Goal: Task Accomplishment & Management: Complete application form

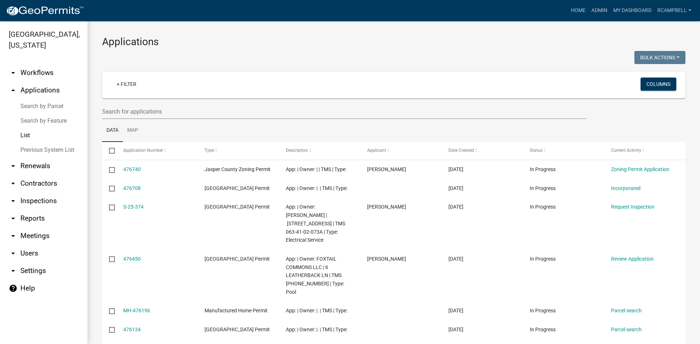
select select "3: 100"
click at [134, 113] on input "text" at bounding box center [344, 111] width 484 height 15
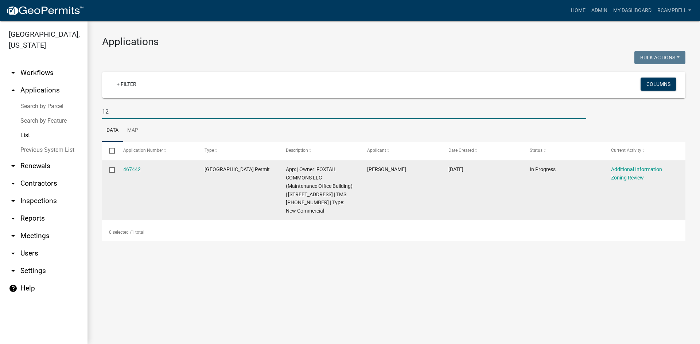
type input "1"
select select "3: 100"
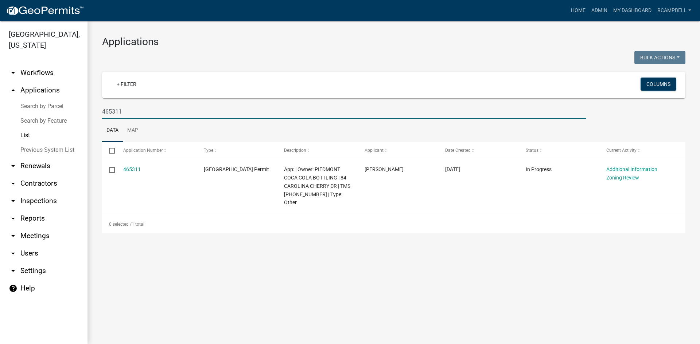
click at [138, 110] on input "465311" at bounding box center [344, 111] width 484 height 15
type input "4"
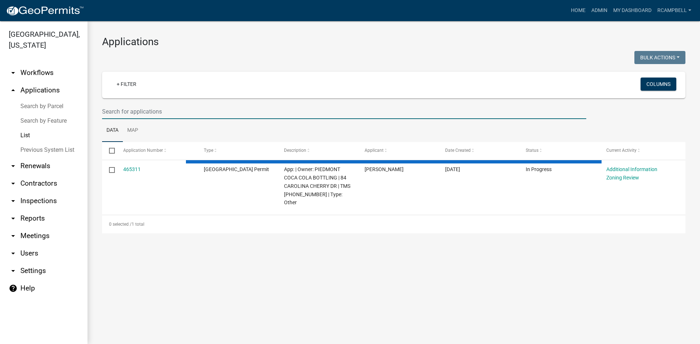
type input "n"
select select "3: 100"
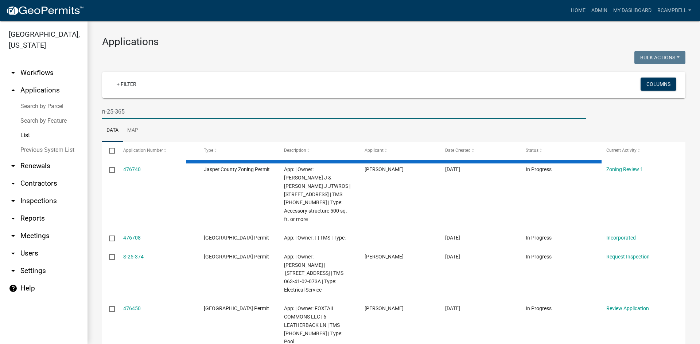
type input "n-25-365"
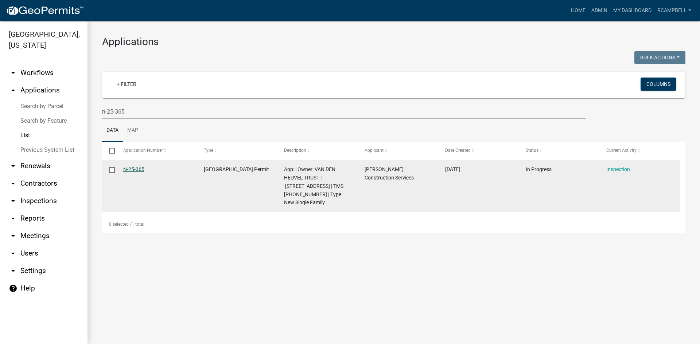
click at [133, 171] on link "N-25-365" at bounding box center [133, 170] width 21 height 6
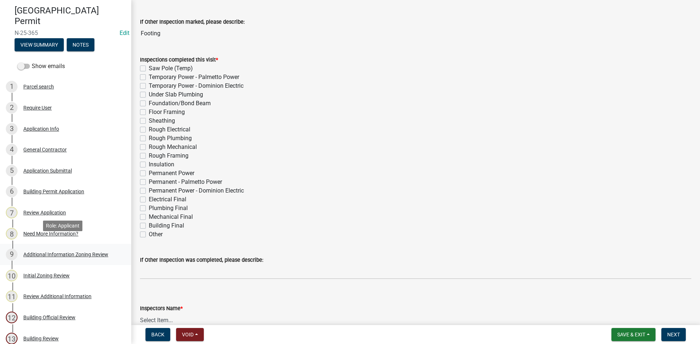
scroll to position [73, 0]
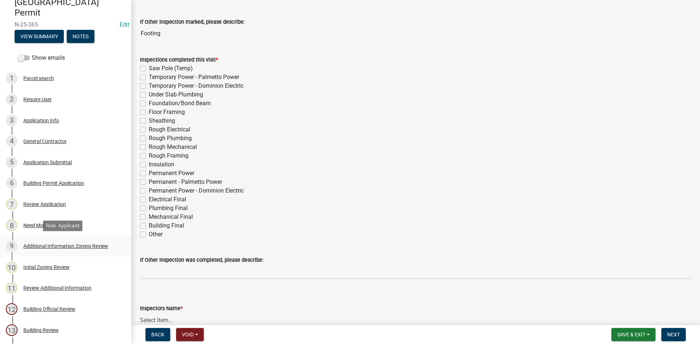
click at [43, 248] on div "Additional Information Zoning Review" at bounding box center [65, 246] width 85 height 5
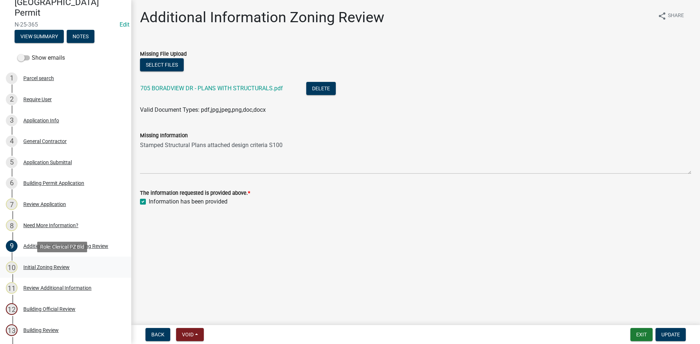
click at [52, 267] on div "Initial Zoning Review" at bounding box center [46, 267] width 46 height 5
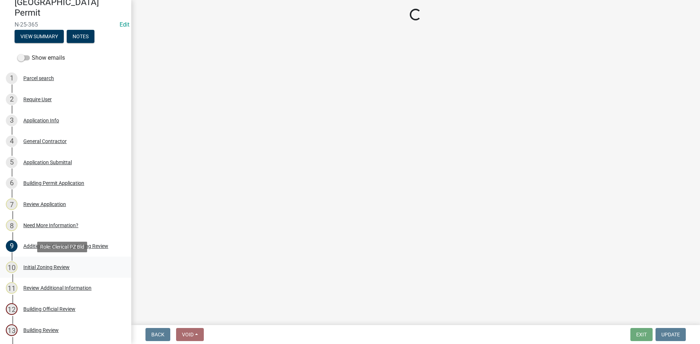
select select "28e8055b-422e-4c2e-9206-ce7b96ebb91b"
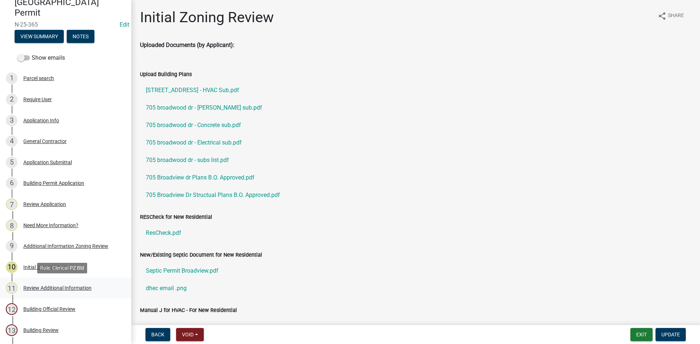
click at [52, 293] on div "11 Review Additional Information" at bounding box center [63, 289] width 114 height 12
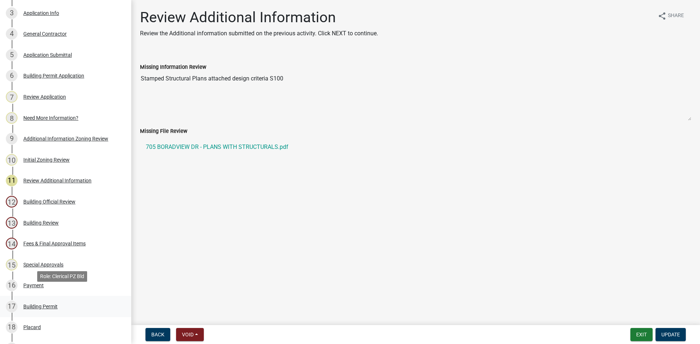
scroll to position [182, 0]
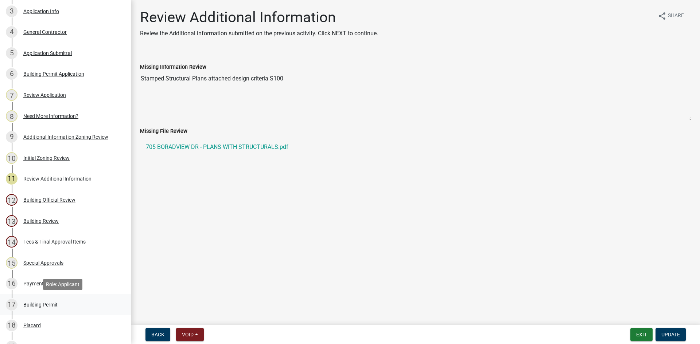
click at [43, 304] on div "Building Permit" at bounding box center [40, 305] width 34 height 5
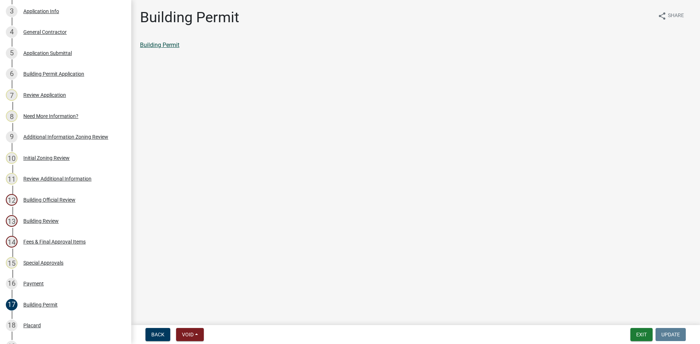
click at [155, 45] on link "Building Permit" at bounding box center [159, 45] width 39 height 7
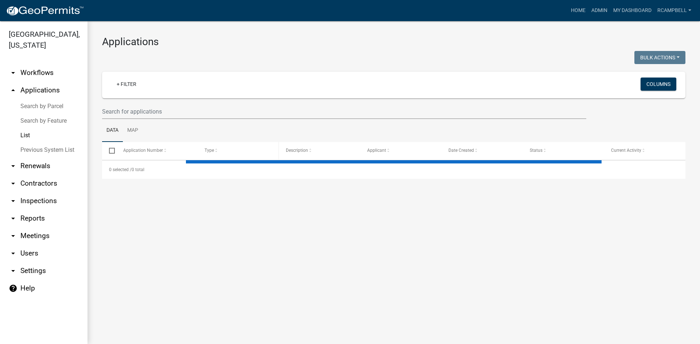
select select "3: 100"
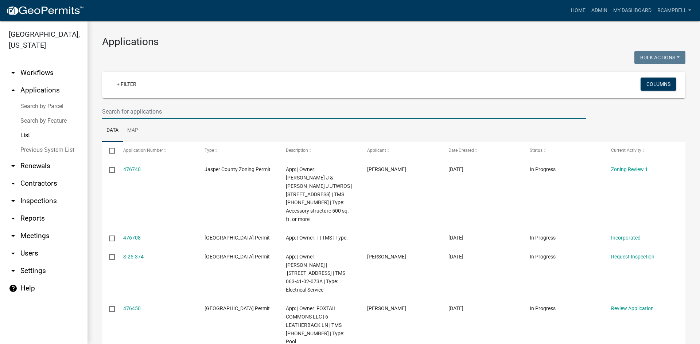
click at [151, 114] on input "text" at bounding box center [344, 111] width 484 height 15
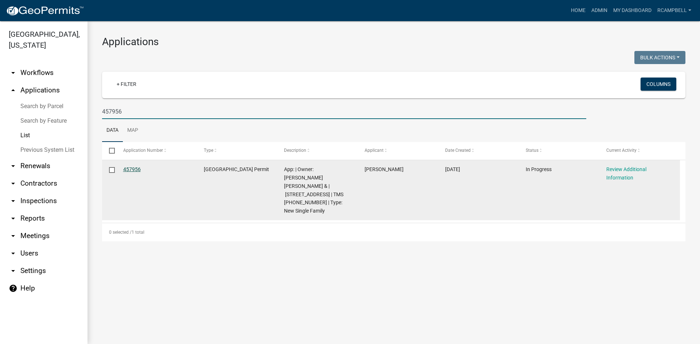
type input "457956"
click at [132, 167] on link "457956" at bounding box center [131, 170] width 17 height 6
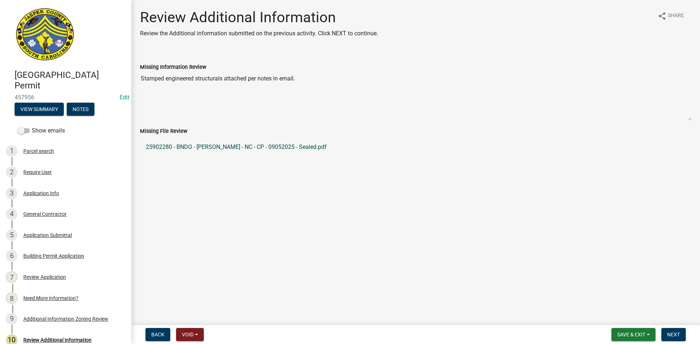
click at [187, 145] on link "25902280 - BNDO - POSTON - NC - CP - 09052025 - Sealed.pdf" at bounding box center [415, 147] width 551 height 17
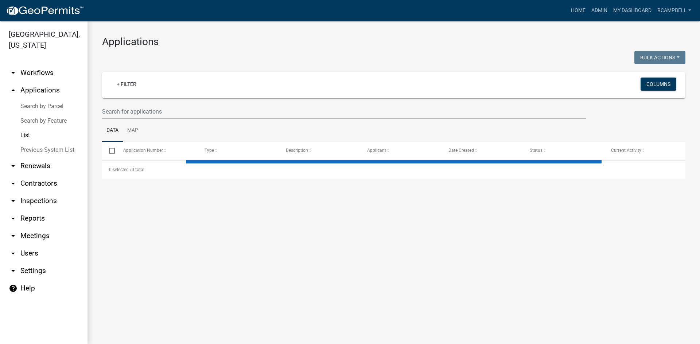
select select "3: 100"
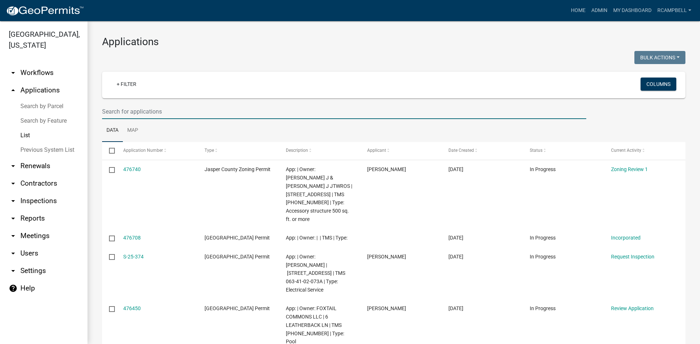
click at [117, 114] on input "text" at bounding box center [344, 111] width 484 height 15
click at [128, 110] on input "text" at bounding box center [344, 111] width 484 height 15
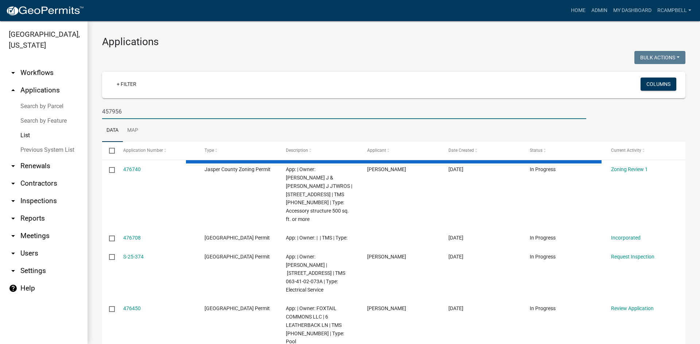
type input "457956"
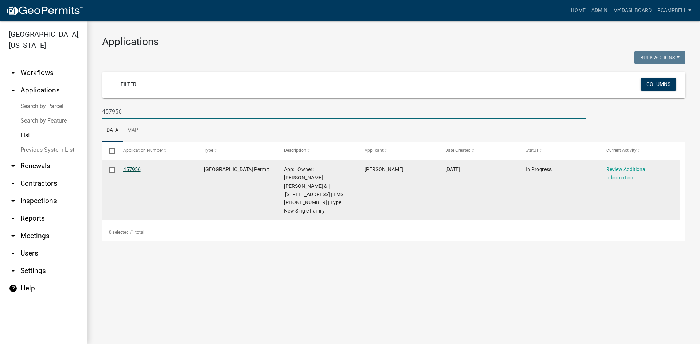
click at [130, 168] on link "457956" at bounding box center [131, 170] width 17 height 6
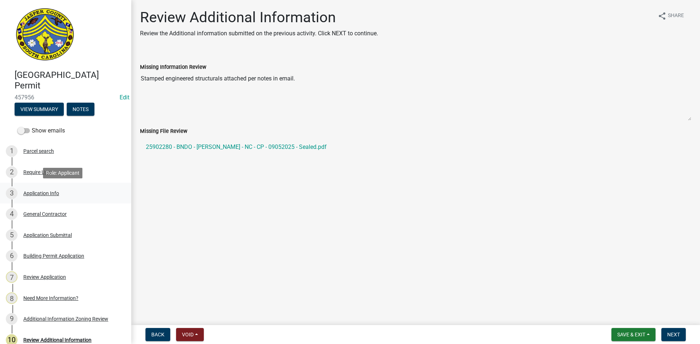
click at [46, 194] on div "Application Info" at bounding box center [41, 193] width 36 height 5
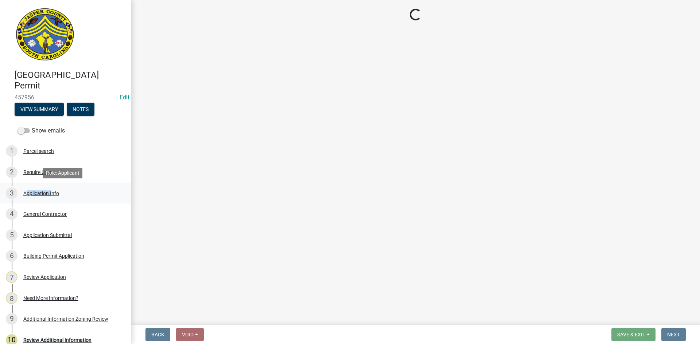
click at [46, 194] on div "Application Info" at bounding box center [41, 193] width 36 height 5
select select "42590599-3c97-479d-b3e9-fbeca9af4fb5"
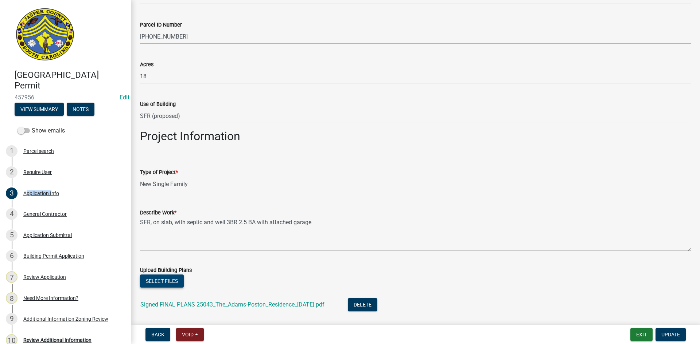
scroll to position [729, 0]
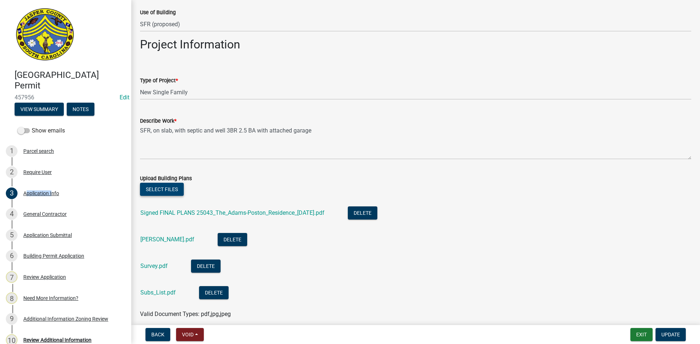
select select "42590599-3c97-479d-b3e9-fbeca9af4fb5"
click at [161, 207] on div "Signed FINAL PLANS 25043_The_Adams-Poston_Residence_04-23-25.pdf" at bounding box center [238, 214] width 196 height 15
click at [154, 215] on link "Signed FINAL PLANS 25043_The_Adams-Poston_Residence_04-23-25.pdf" at bounding box center [232, 213] width 184 height 7
click at [172, 188] on button "Select files" at bounding box center [162, 189] width 44 height 13
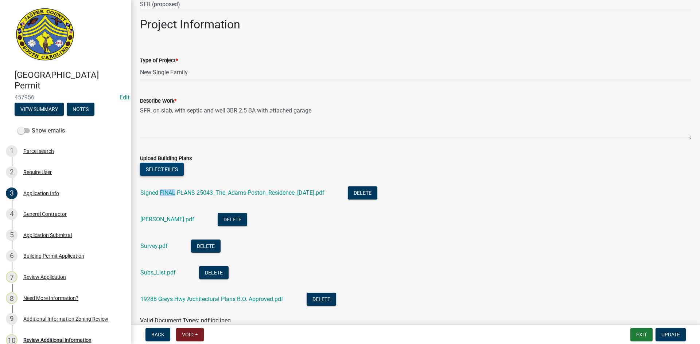
scroll to position [766, 0]
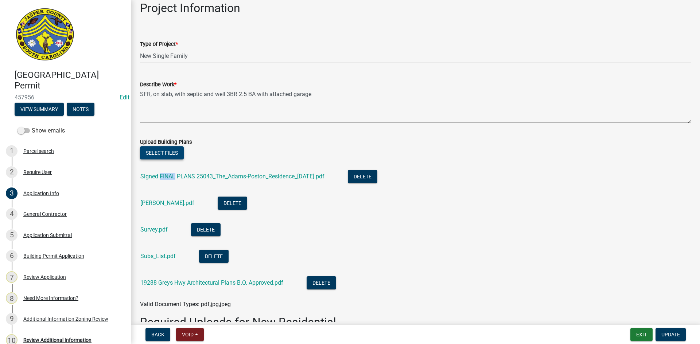
click at [167, 156] on button "Select files" at bounding box center [162, 153] width 44 height 13
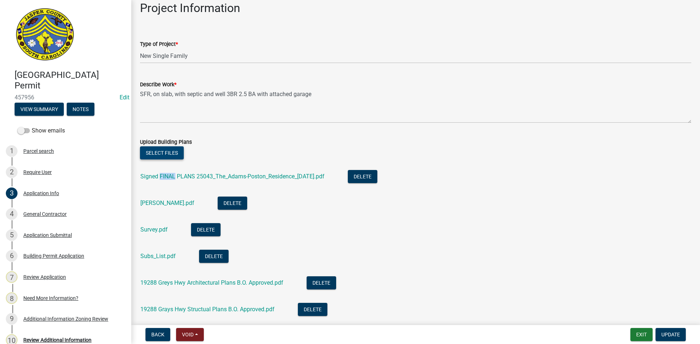
scroll to position [802, 0]
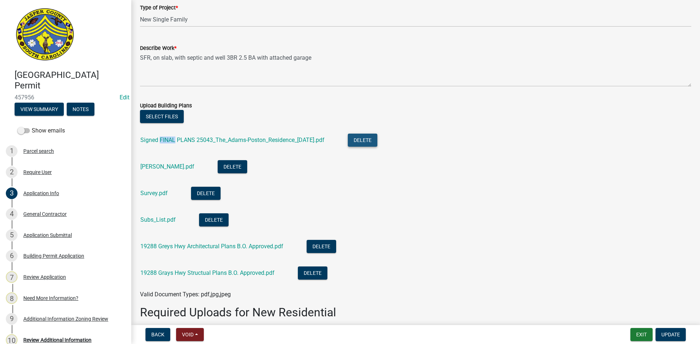
click at [363, 143] on button "Delete" at bounding box center [363, 140] width 30 height 13
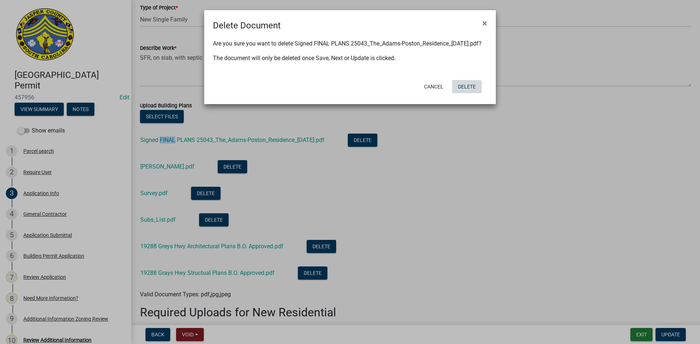
click at [470, 93] on button "Delete" at bounding box center [467, 86] width 30 height 13
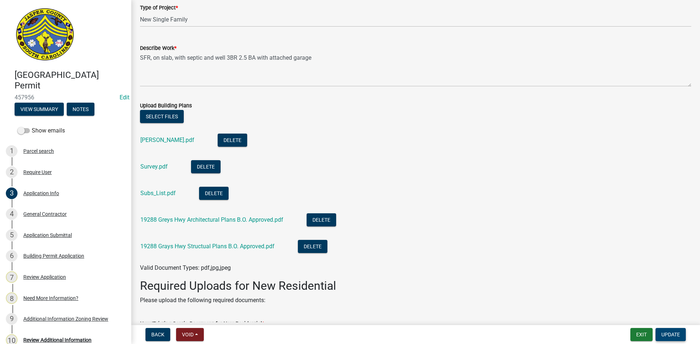
click at [679, 336] on span "Update" at bounding box center [670, 335] width 19 height 6
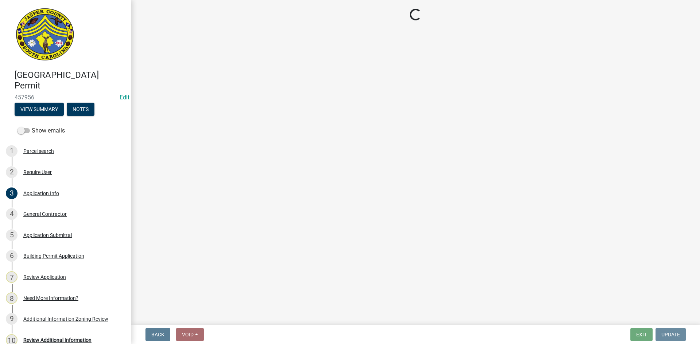
scroll to position [0, 0]
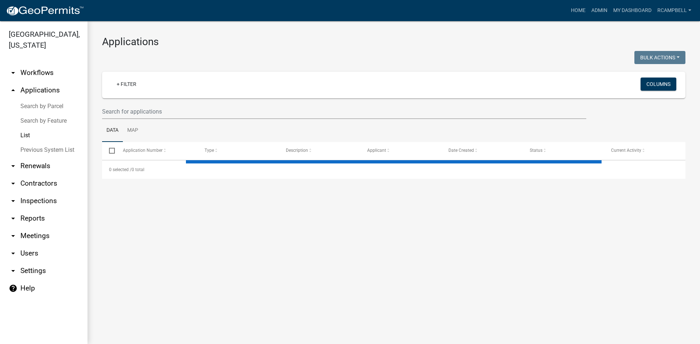
select select "3: 100"
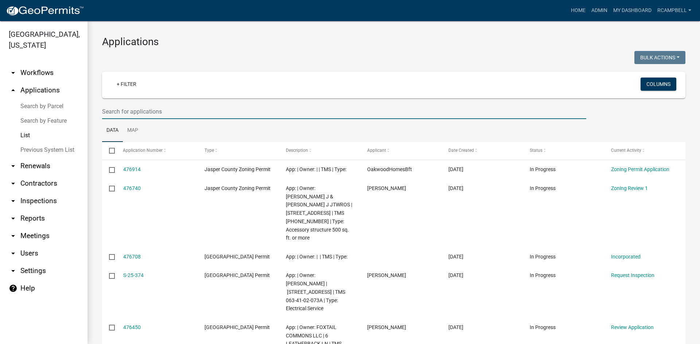
click at [145, 112] on input "text" at bounding box center [344, 111] width 484 height 15
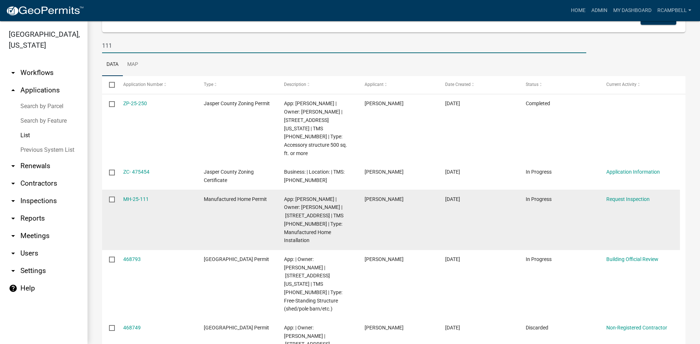
scroll to position [73, 0]
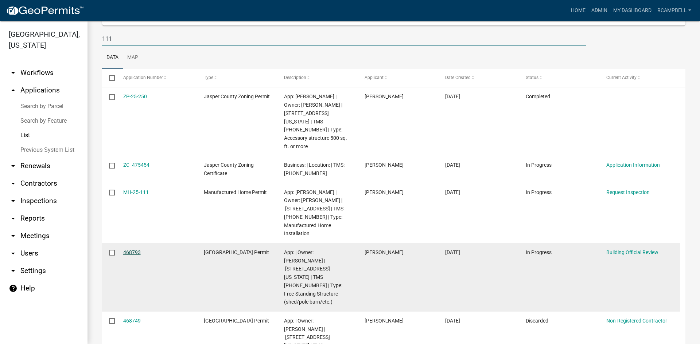
type input "111"
click at [129, 250] on link "468793" at bounding box center [131, 253] width 17 height 6
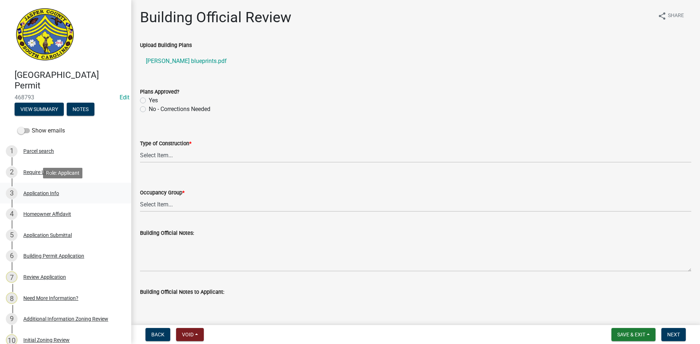
click at [40, 192] on div "Application Info" at bounding box center [41, 193] width 36 height 5
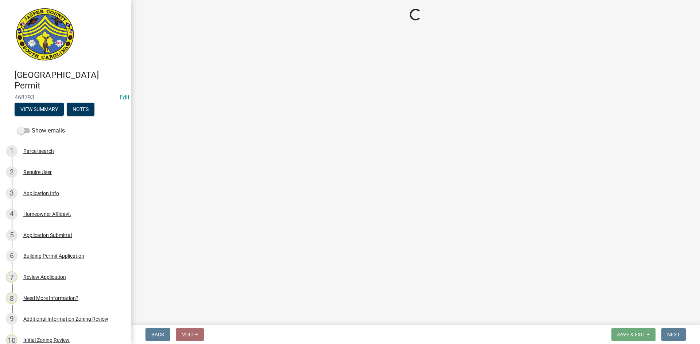
select select "f53fa719-3ff7-48d2-9eb7-3bbc18bb9995"
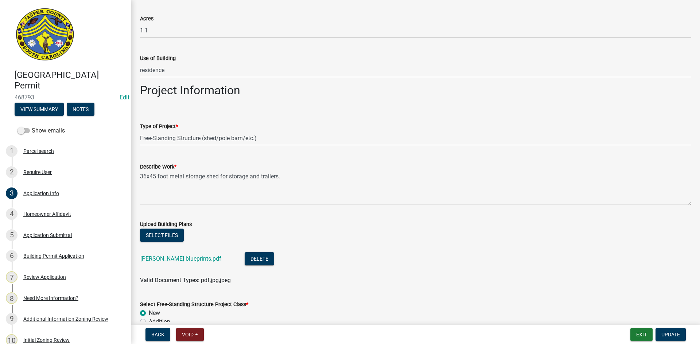
scroll to position [729, 0]
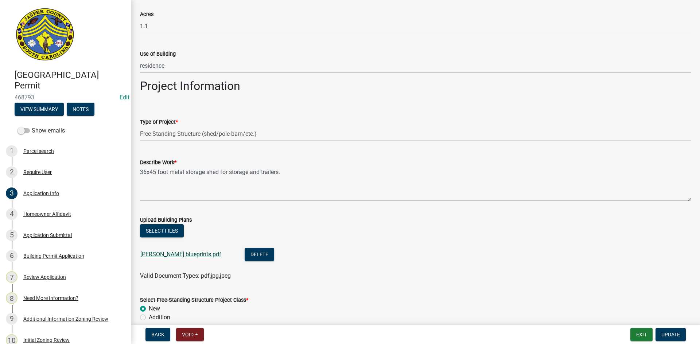
click at [167, 255] on link "Andrew Hatcher blueprints.pdf" at bounding box center [180, 254] width 81 height 7
click at [159, 231] on button "Select files" at bounding box center [162, 231] width 44 height 13
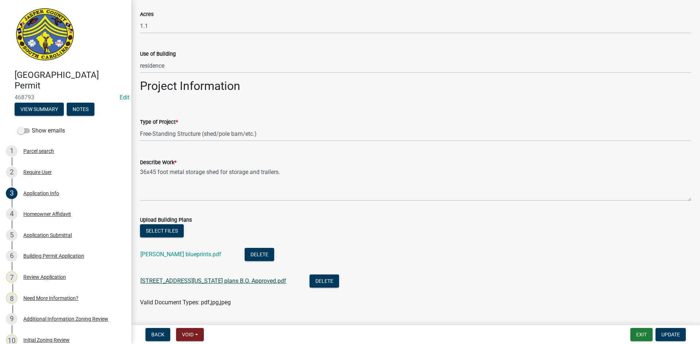
click at [161, 279] on link "111 florida dr shed plans B.O. Approved.pdf" at bounding box center [213, 281] width 146 height 7
click at [668, 332] on span "Update" at bounding box center [670, 335] width 19 height 6
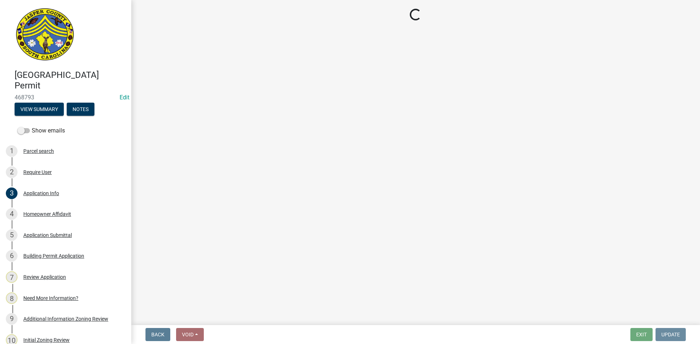
scroll to position [0, 0]
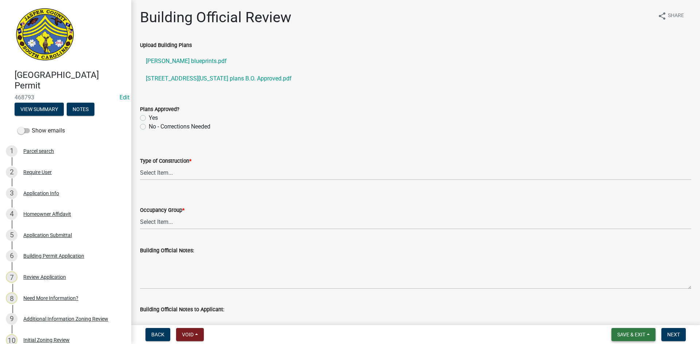
click at [626, 336] on span "Save & Exit" at bounding box center [631, 335] width 28 height 6
click at [616, 316] on button "Save & Exit" at bounding box center [626, 315] width 58 height 17
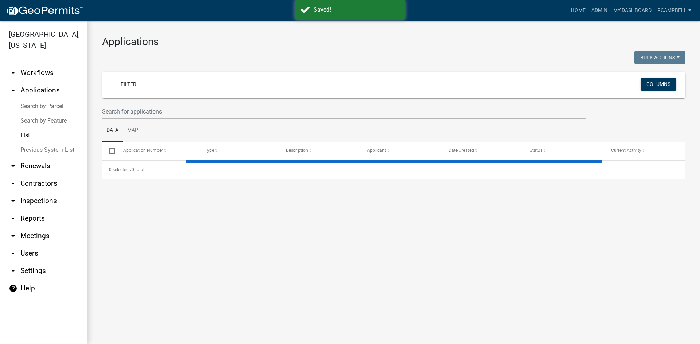
select select "3: 100"
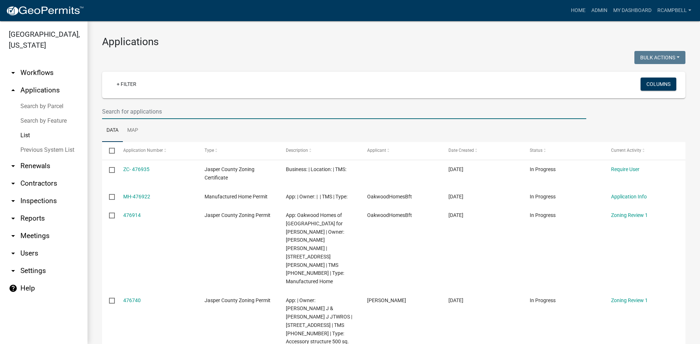
click at [120, 110] on input "text" at bounding box center [344, 111] width 484 height 15
click at [159, 111] on input "text" at bounding box center [344, 111] width 484 height 15
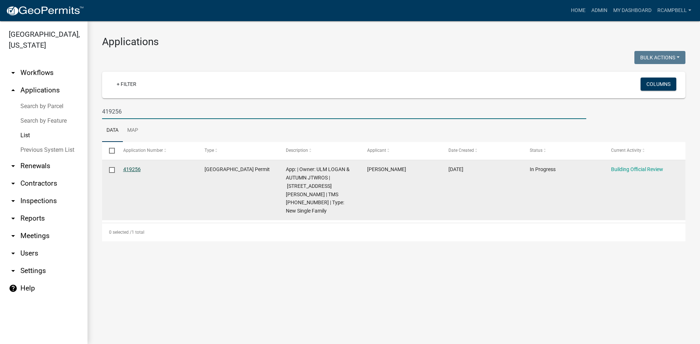
type input "419256"
click at [132, 168] on link "419256" at bounding box center [131, 170] width 17 height 6
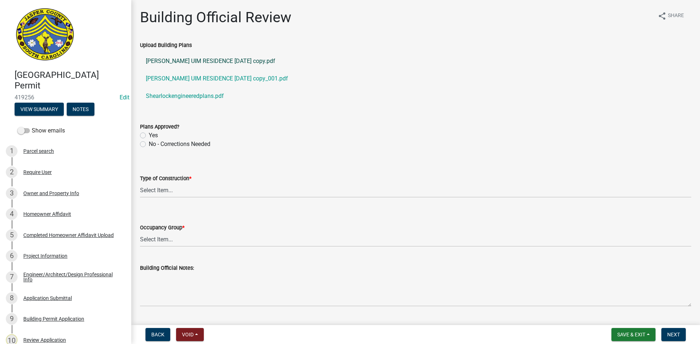
click at [174, 62] on link "[PERSON_NAME] UIM RESIDENCE [DATE] copy.pdf" at bounding box center [415, 60] width 551 height 17
click at [204, 77] on link "[PERSON_NAME] UIM RESIDENCE [DATE] copy_001.pdf" at bounding box center [415, 78] width 551 height 17
click at [188, 59] on link "[PERSON_NAME] UIM RESIDENCE [DATE] copy.pdf" at bounding box center [415, 60] width 551 height 17
click at [198, 78] on link "[PERSON_NAME] UIM RESIDENCE [DATE] copy_001.pdf" at bounding box center [415, 78] width 551 height 17
click at [191, 95] on link "Shearlockengineeredplans.pdf" at bounding box center [415, 95] width 551 height 17
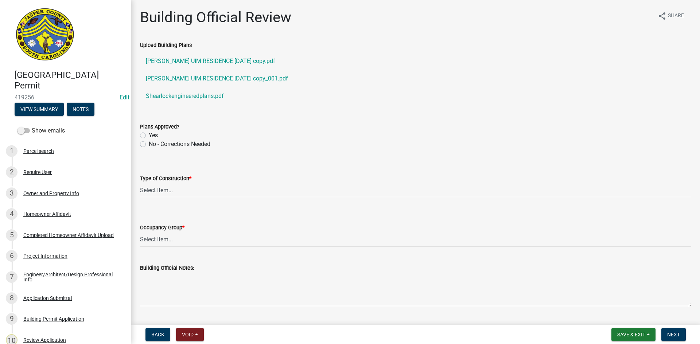
click at [149, 135] on label "Yes" at bounding box center [153, 135] width 9 height 9
click at [149, 135] on input "Yes" at bounding box center [151, 133] width 5 height 5
radio input "true"
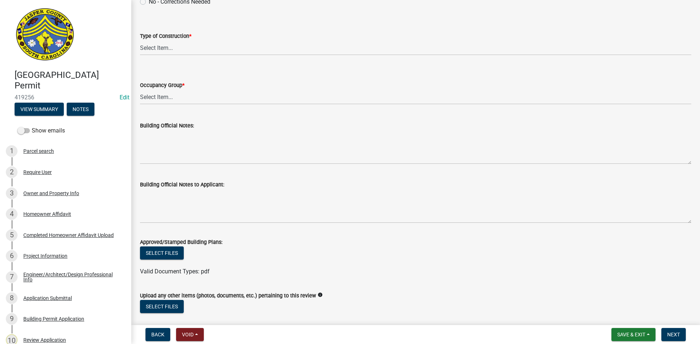
scroll to position [146, 0]
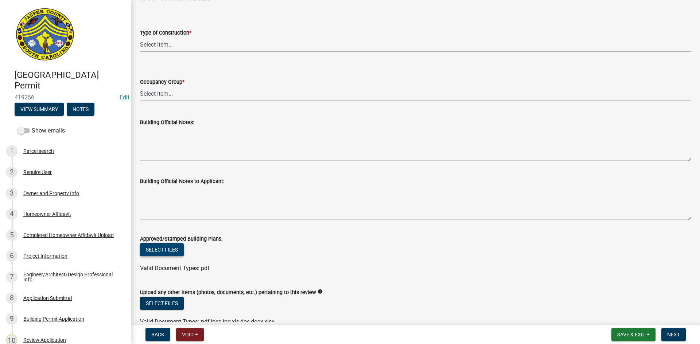
click at [165, 251] on button "Select files" at bounding box center [162, 250] width 44 height 13
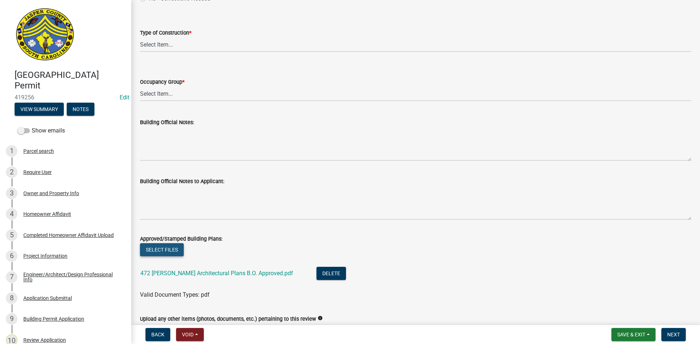
click at [157, 253] on button "Select files" at bounding box center [162, 250] width 44 height 13
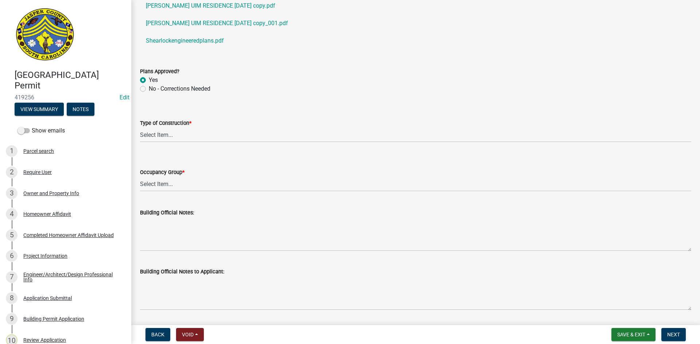
scroll to position [36, 0]
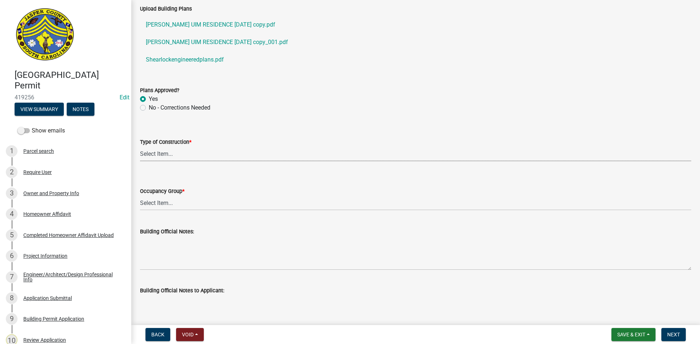
click at [154, 155] on select "Select Item... IA IB IIA IIB IIIA IIIB IV VA VB" at bounding box center [415, 154] width 551 height 15
click at [140, 147] on select "Select Item... IA IB IIA IIB IIIA IIIB IV VA VB" at bounding box center [415, 154] width 551 height 15
select select "5377c7cd-ae48-4ed2-bc38-366ad0c69dab"
click at [155, 202] on select "Select Item... A-1 A-2 A-3 A-4 B E F-1 F-2 H-1 H-2 H-3 H-4 H-5 I-1 I-2 I-3 I-4 …" at bounding box center [415, 203] width 551 height 15
click at [140, 196] on select "Select Item... A-1 A-2 A-3 A-4 B E F-1 F-2 H-1 H-2 H-3 H-4 H-5 I-1 I-2 I-3 I-4 …" at bounding box center [415, 203] width 551 height 15
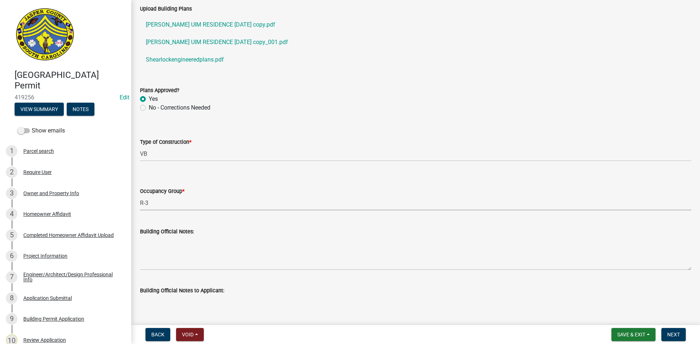
select select "a775bd88-bb11-4979-9dc9-57cd65166191"
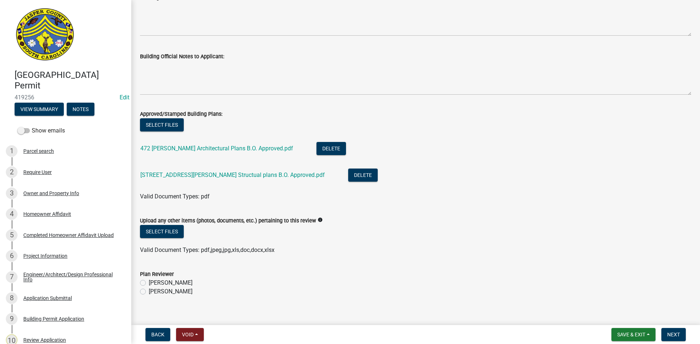
scroll to position [280, 0]
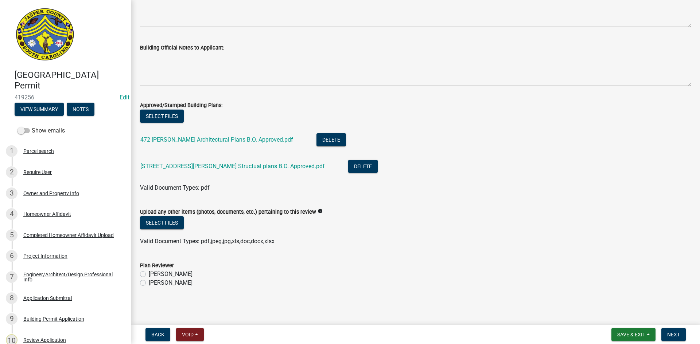
click at [149, 282] on label "[PERSON_NAME]" at bounding box center [171, 283] width 44 height 9
click at [149, 282] on input "[PERSON_NAME]" at bounding box center [151, 281] width 5 height 5
radio input "true"
click at [678, 336] on span "Next" at bounding box center [673, 335] width 13 height 6
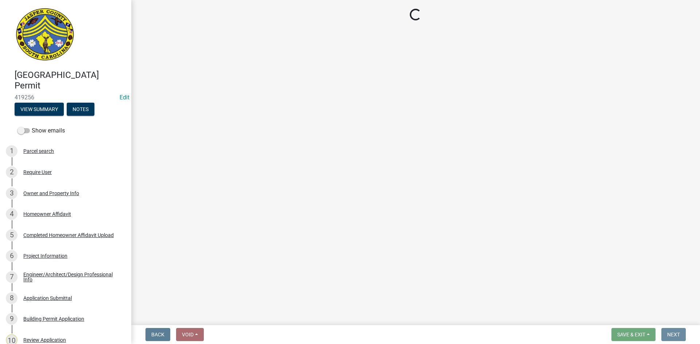
scroll to position [0, 0]
